Goal: Task Accomplishment & Management: Use online tool/utility

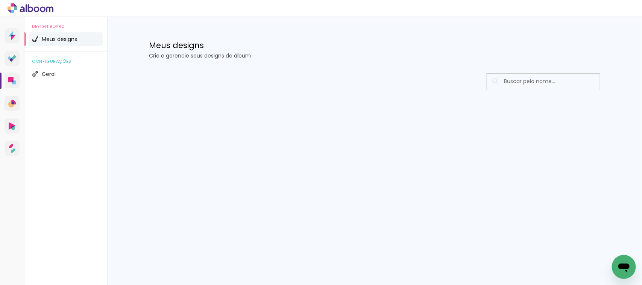
click at [295, 48] on h1 "Meus designs" at bounding box center [375, 45] width 452 height 8
drag, startPoint x: 295, startPoint y: 48, endPoint x: 266, endPoint y: 29, distance: 35.0
click at [266, 34] on div "Meus designs Crie e gerencie seus designs de álbum" at bounding box center [374, 41] width 489 height 49
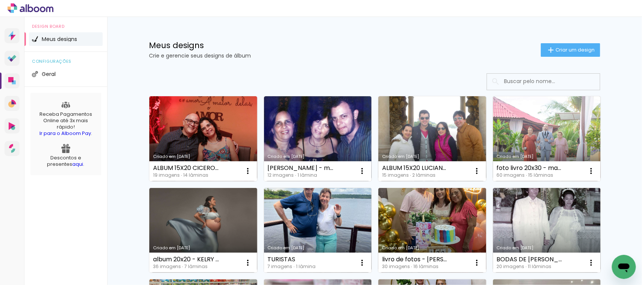
click at [164, 58] on p "Crie e gerencie seus designs de álbum" at bounding box center [345, 55] width 392 height 5
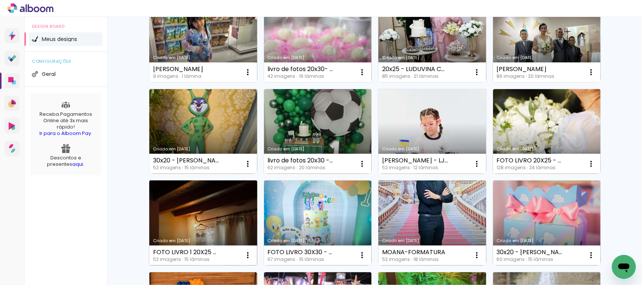
scroll to position [376, 0]
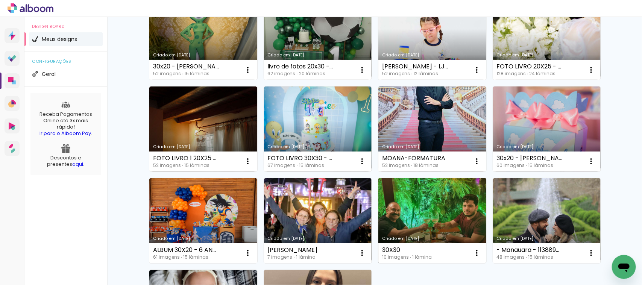
click at [442, 221] on link "Criado em [DATE]" at bounding box center [433, 220] width 108 height 85
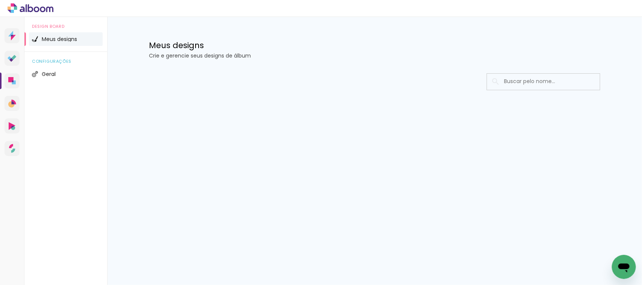
click at [183, 36] on div "Meus designs Crie e gerencie seus designs de álbum" at bounding box center [374, 41] width 489 height 49
drag, startPoint x: 175, startPoint y: 37, endPoint x: 149, endPoint y: 42, distance: 26.9
click at [144, 38] on div "Meus designs Crie e gerencie seus designs de álbum" at bounding box center [374, 41] width 489 height 49
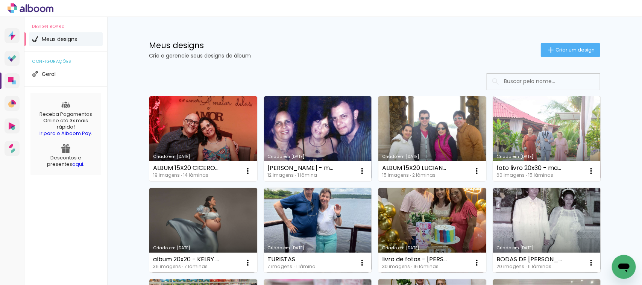
drag, startPoint x: 148, startPoint y: 41, endPoint x: 267, endPoint y: 56, distance: 120.2
click at [267, 55] on div "Meus designs Crie e gerencie seus designs de álbum" at bounding box center [345, 49] width 392 height 17
click at [261, 56] on p "Crie e gerencie seus designs de álbum" at bounding box center [345, 55] width 392 height 5
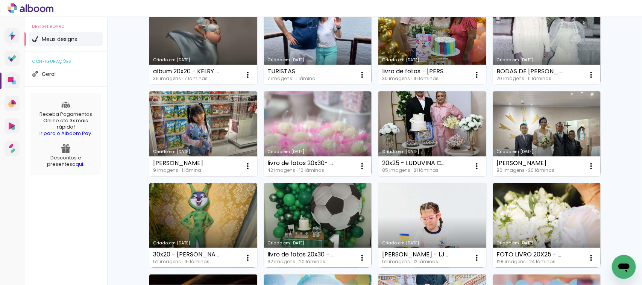
scroll to position [282, 0]
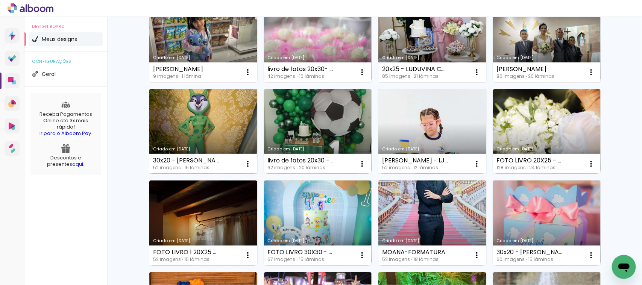
click at [201, 136] on link "Criado em [DATE]" at bounding box center [203, 131] width 108 height 85
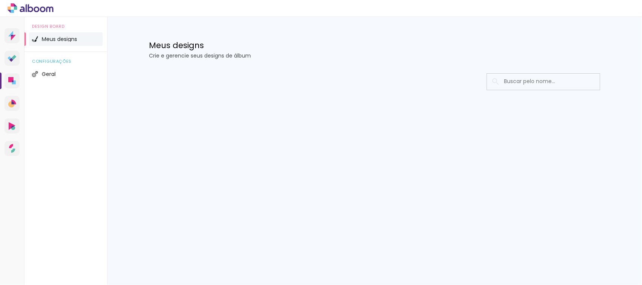
click at [55, 167] on div "Design Board Meus designs configurações Geral" at bounding box center [65, 159] width 83 height 285
drag, startPoint x: 32, startPoint y: 221, endPoint x: 12, endPoint y: 229, distance: 21.8
click at [12, 229] on div "Prosite Website + Landing pages Proof Sistema de seleção e venda de fotos Desig…" at bounding box center [12, 159] width 24 height 285
drag, startPoint x: 142, startPoint y: 45, endPoint x: 268, endPoint y: 52, distance: 125.5
click at [268, 52] on div "Meus designs Crie e gerencie seus designs de álbum" at bounding box center [374, 41] width 489 height 49
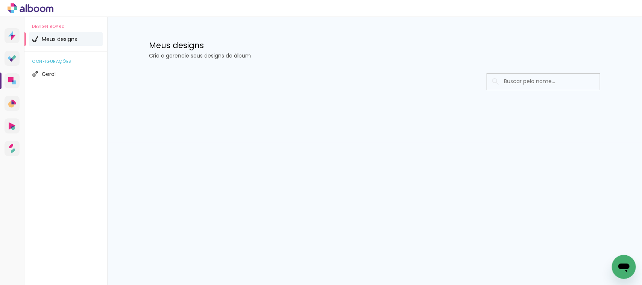
click at [250, 59] on div "Meus designs Crie e gerencie seus designs de álbum" at bounding box center [374, 41] width 489 height 49
click at [66, 121] on div "Design Board Meus designs configurações Geral" at bounding box center [65, 159] width 83 height 285
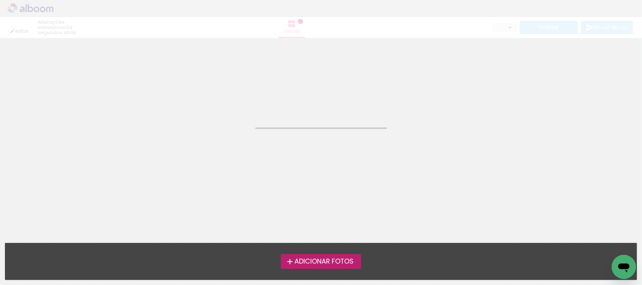
click at [29, 6] on div "editar poucos segundos atrás. Lâminas Finalizar Enviar álbum" at bounding box center [321, 19] width 642 height 38
click at [35, 8] on div "editar poucos segundos atrás. Lâminas Finalizar Enviar álbum" at bounding box center [321, 19] width 642 height 38
click at [119, 181] on neon-animated-pages "Confirmar Cancelar" at bounding box center [321, 161] width 642 height 247
click at [37, 8] on div "editar poucos segundos atrás. Lâminas Finalizar Enviar álbum" at bounding box center [321, 19] width 642 height 38
click at [15, 27] on div "editar poucos segundos atrás. Lâminas Finalizar Enviar álbum" at bounding box center [321, 19] width 642 height 38
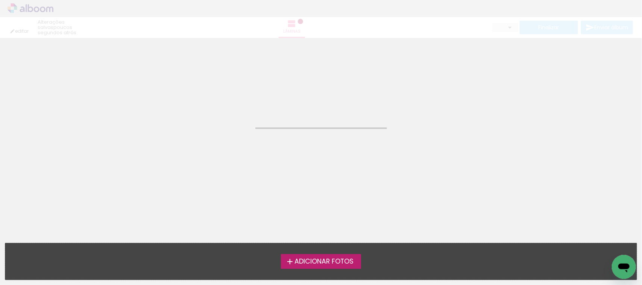
click at [15, 11] on div "editar poucos segundos atrás. Lâminas Finalizar Enviar álbum" at bounding box center [321, 19] width 642 height 38
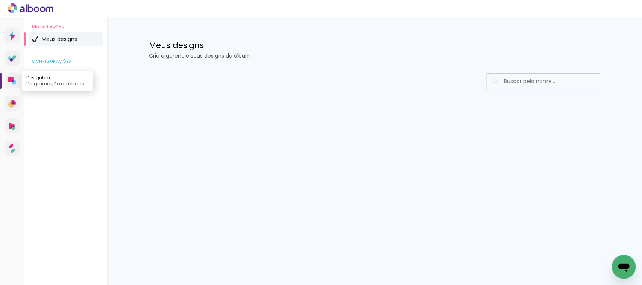
click at [8, 80] on link "Designbox Diagramação de álbuns" at bounding box center [12, 80] width 15 height 15
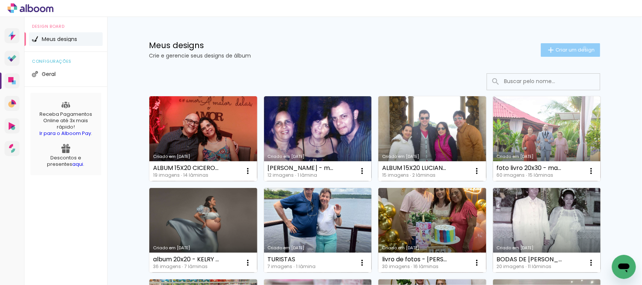
click at [582, 47] on span "Criar um design" at bounding box center [575, 49] width 39 height 5
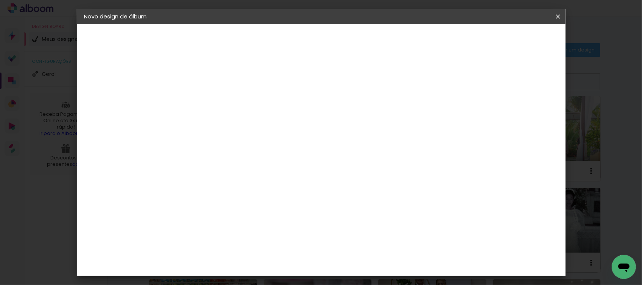
click at [207, 105] on input at bounding box center [207, 101] width 0 height 12
type input "[PERSON_NAME]"
type paper-input "[PERSON_NAME]"
drag, startPoint x: 548, startPoint y: 36, endPoint x: 539, endPoint y: 15, distance: 22.9
click at [285, 36] on paper-button "Avançar" at bounding box center [266, 39] width 37 height 13
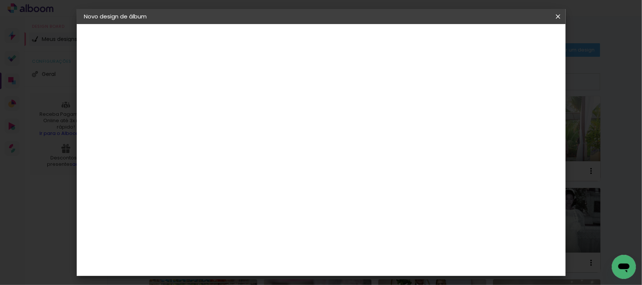
click at [0, 0] on slot "Tamanho Livre" at bounding box center [0, 0] width 0 height 0
click at [0, 0] on slot "Avançar" at bounding box center [0, 0] width 0 height 0
drag, startPoint x: 193, startPoint y: 137, endPoint x: 181, endPoint y: 138, distance: 11.7
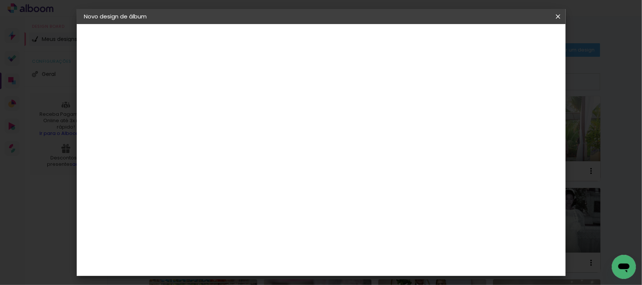
click at [181, 138] on div "30" at bounding box center [187, 142] width 29 height 11
type input "3"
type input "20"
type paper-input "20"
click at [510, 37] on span "Iniciar design" at bounding box center [493, 39] width 34 height 5
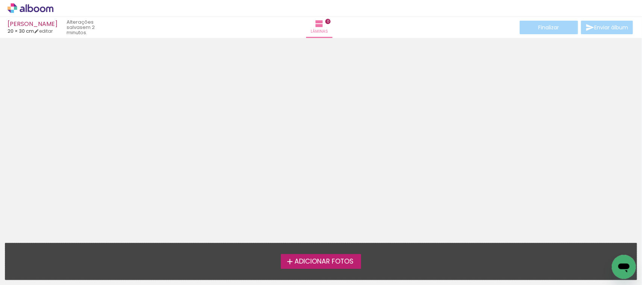
click at [297, 262] on span "Adicionar Fotos" at bounding box center [324, 262] width 59 height 7
click at [0, 0] on input "file" at bounding box center [0, 0] width 0 height 0
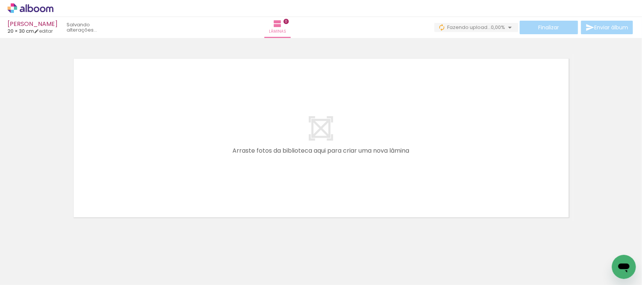
click at [52, 155] on div at bounding box center [321, 128] width 642 height 187
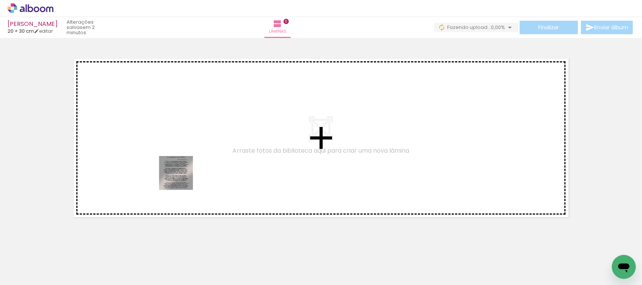
drag, startPoint x: 79, startPoint y: 269, endPoint x: 183, endPoint y: 176, distance: 139.9
click at [183, 176] on quentale-workspace at bounding box center [321, 142] width 642 height 285
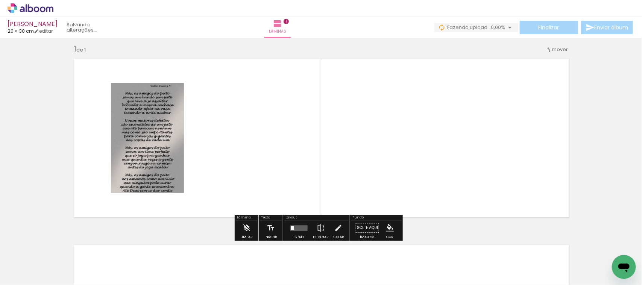
scroll to position [6, 0]
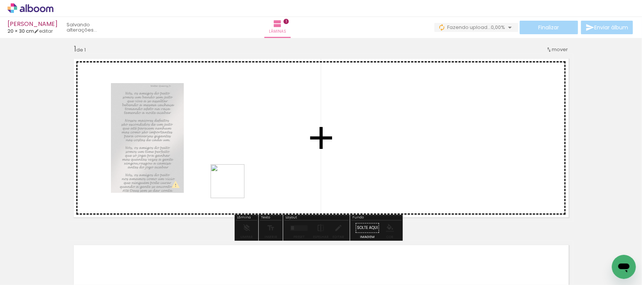
drag, startPoint x: 127, startPoint y: 267, endPoint x: 251, endPoint y: 140, distance: 177.8
click at [251, 140] on quentale-workspace at bounding box center [321, 142] width 642 height 285
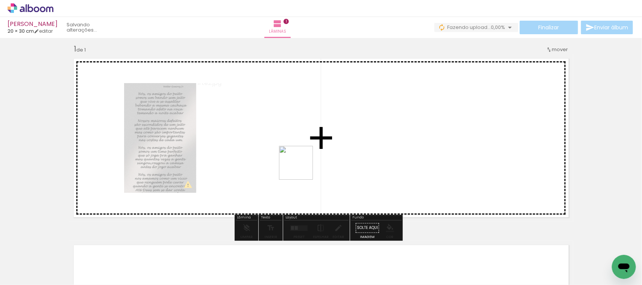
drag, startPoint x: 157, startPoint y: 268, endPoint x: 301, endPoint y: 152, distance: 185.3
click at [304, 155] on quentale-workspace at bounding box center [321, 142] width 642 height 285
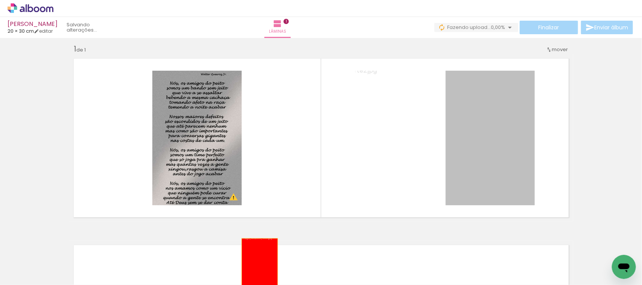
drag, startPoint x: 475, startPoint y: 124, endPoint x: 189, endPoint y: 268, distance: 321.0
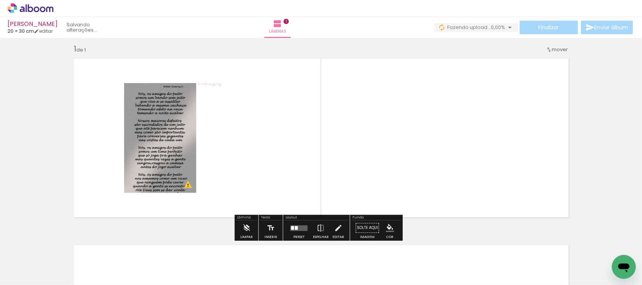
click at [145, 247] on iron-icon at bounding box center [143, 245] width 8 height 8
drag, startPoint x: 148, startPoint y: 149, endPoint x: 155, endPoint y: 250, distance: 101.1
click at [155, 251] on quentale-workspace at bounding box center [321, 142] width 642 height 285
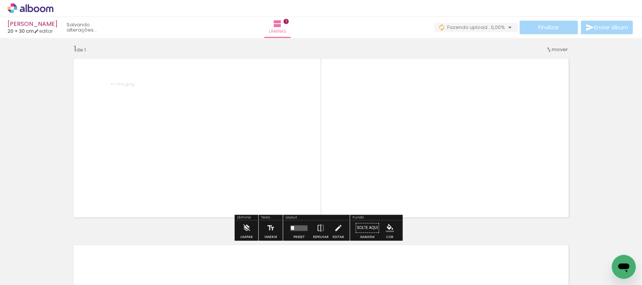
drag, startPoint x: 155, startPoint y: 239, endPoint x: 155, endPoint y: 255, distance: 15.8
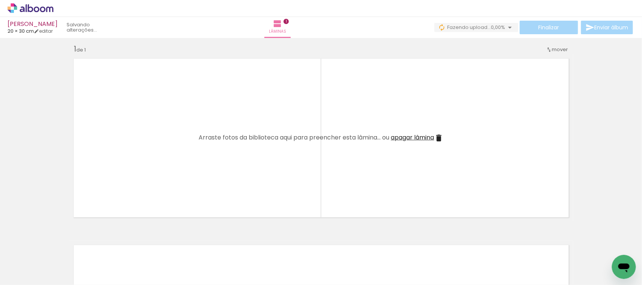
drag, startPoint x: 106, startPoint y: 247, endPoint x: 101, endPoint y: 245, distance: 5.6
click at [105, 246] on iron-icon at bounding box center [101, 245] width 8 height 8
click at [61, 248] on iron-icon at bounding box center [59, 245] width 8 height 8
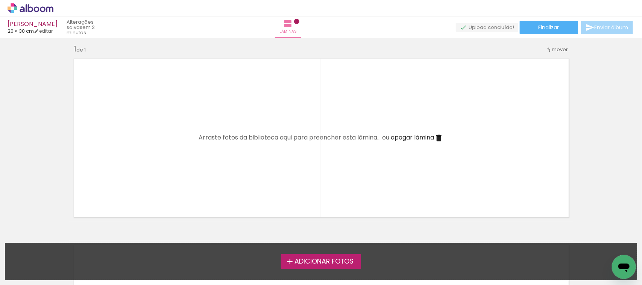
click at [11, 162] on div "Inserir lâmina 1 de 1" at bounding box center [321, 222] width 642 height 374
click at [316, 256] on label "Adicionar Fotos" at bounding box center [321, 261] width 80 height 14
click at [0, 0] on input "file" at bounding box center [0, 0] width 0 height 0
click at [349, 262] on span "Adicionar Fotos" at bounding box center [324, 262] width 59 height 7
click at [0, 0] on input "file" at bounding box center [0, 0] width 0 height 0
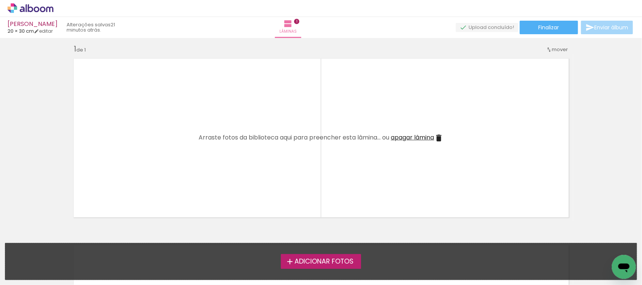
click at [286, 258] on iron-icon at bounding box center [290, 261] width 9 height 9
click at [0, 0] on input "file" at bounding box center [0, 0] width 0 height 0
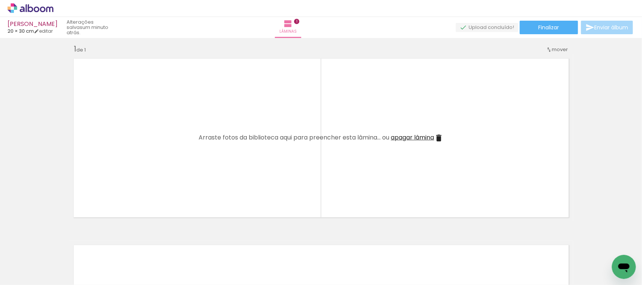
click at [301, 103] on quentale-layouter at bounding box center [321, 138] width 504 height 168
click at [0, 118] on div "Inserir lâmina 1 de 1" at bounding box center [321, 222] width 642 height 374
